Goal: Task Accomplishment & Management: Complete application form

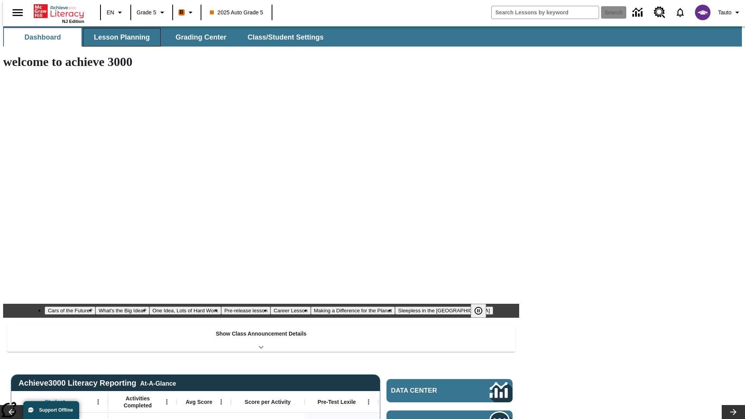
click at [119, 37] on button "Lesson Planning" at bounding box center [122, 37] width 78 height 19
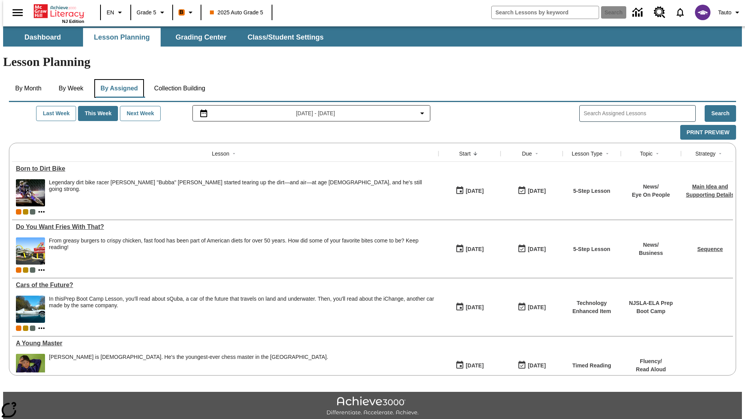
click at [117, 79] on button "By Assigned" at bounding box center [119, 88] width 50 height 19
type input "CVC Short Vowels Lesson 2"
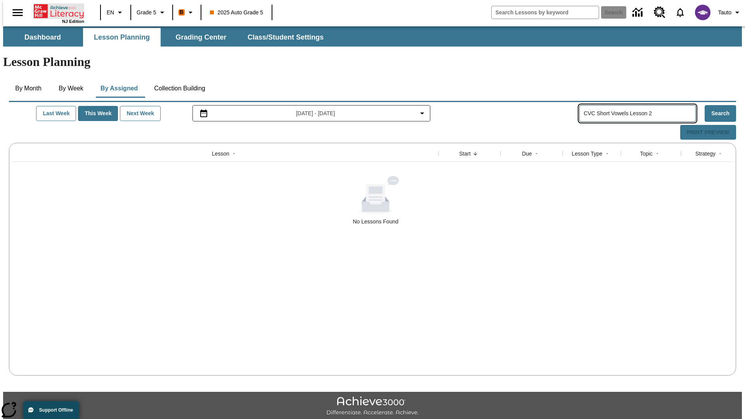
click at [56, 10] on icon "Home" at bounding box center [60, 11] width 52 height 16
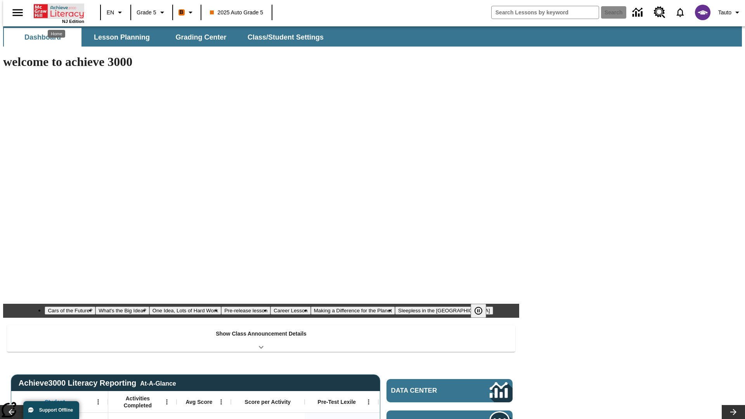
type input "-1"
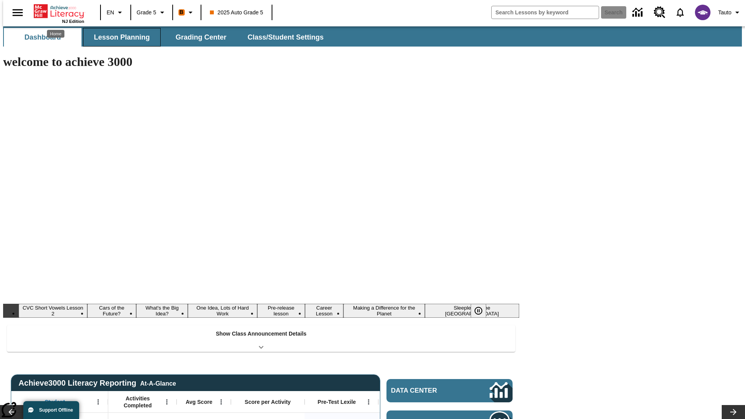
click at [119, 37] on button "Lesson Planning" at bounding box center [122, 37] width 78 height 19
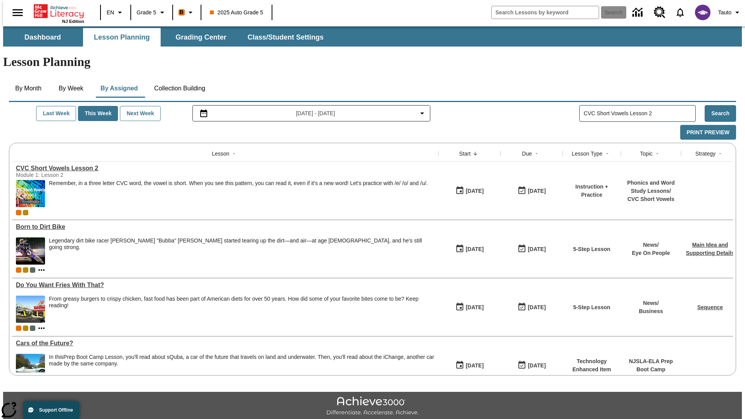
type input "CVC Short Vowels Lesson 2"
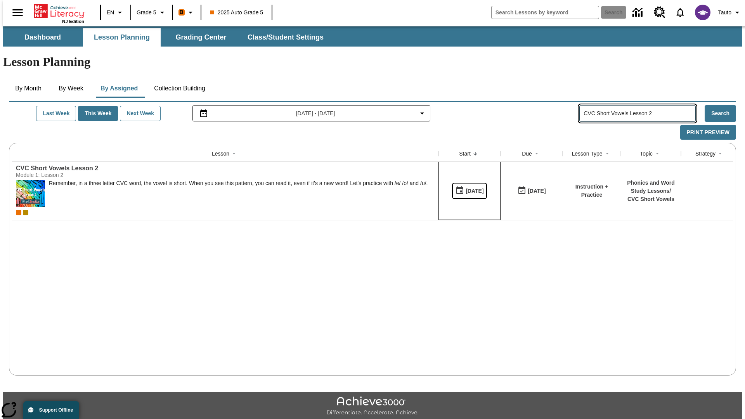
click at [466, 186] on div "[DATE]" at bounding box center [475, 191] width 18 height 10
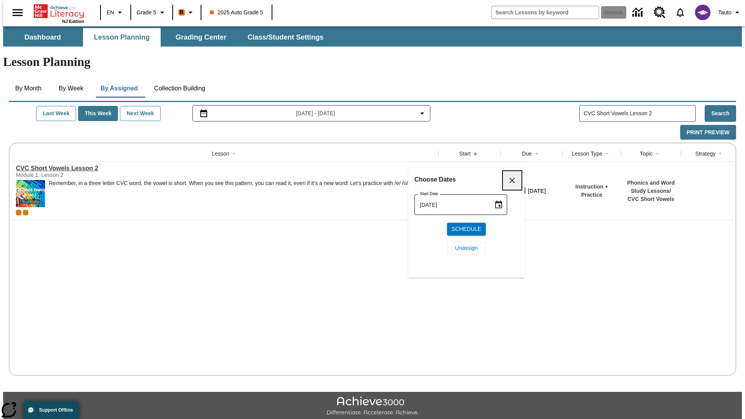
click at [501, 125] on div at bounding box center [312, 132] width 606 height 15
click at [501, 204] on icon "Choose date, selected date is Aug 14, 2025" at bounding box center [498, 205] width 7 height 8
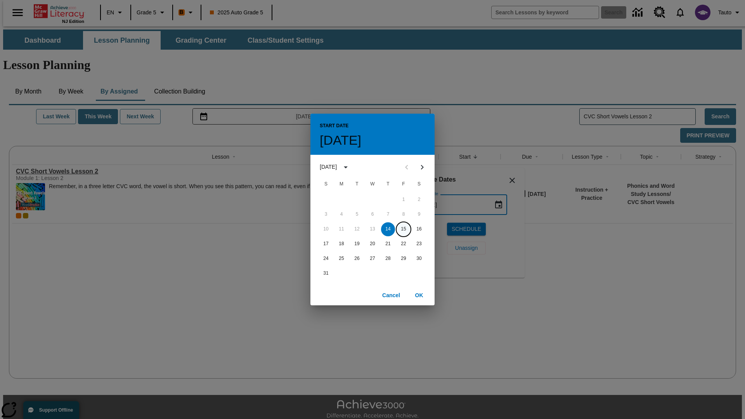
click at [403, 229] on button "15" at bounding box center [403, 229] width 14 height 14
click at [419, 295] on button "OK" at bounding box center [419, 295] width 25 height 14
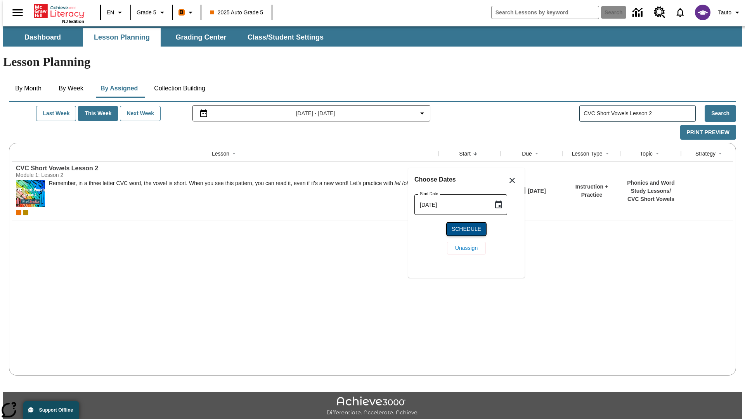
click at [466, 229] on span "Schedule" at bounding box center [466, 229] width 29 height 8
